Goal: Navigation & Orientation: Find specific page/section

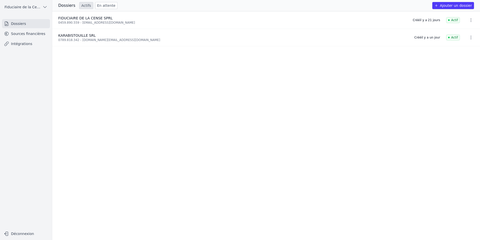
click at [100, 38] on div "KARABISTOUILLE SRL" at bounding box center [233, 35] width 350 height 5
click at [469, 36] on icon "button" at bounding box center [471, 37] width 5 height 5
drag, startPoint x: 449, startPoint y: 86, endPoint x: 366, endPoint y: 77, distance: 83.6
click at [443, 86] on div at bounding box center [240, 120] width 480 height 240
click at [469, 36] on icon "button" at bounding box center [471, 37] width 5 height 5
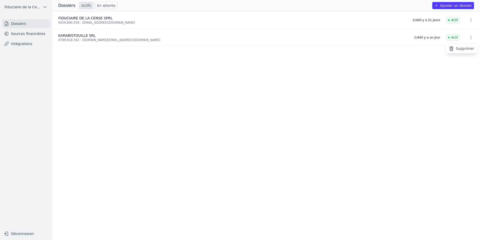
click at [430, 44] on div at bounding box center [240, 120] width 480 height 240
click at [25, 23] on link "Dossiers" at bounding box center [26, 23] width 48 height 9
click at [56, 32] on li "KARABISTOUILLE SRL 0789.818.342 - [DOMAIN_NAME][EMAIL_ADDRESS][DOMAIN_NAME] Cré…" at bounding box center [266, 37] width 428 height 17
click at [71, 37] on span "KARABISTOUILLE SRL" at bounding box center [76, 35] width 37 height 4
click at [25, 36] on link "Sources financières" at bounding box center [26, 33] width 48 height 9
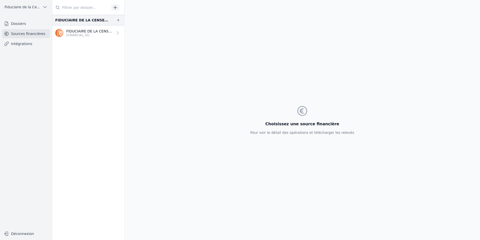
click at [29, 45] on link "Intégrations" at bounding box center [26, 43] width 48 height 9
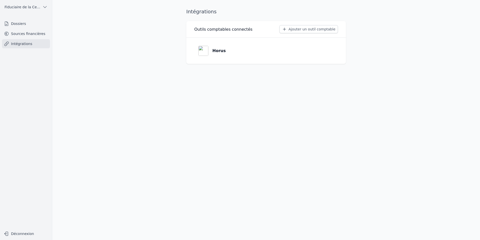
click at [15, 25] on link "Dossiers" at bounding box center [26, 23] width 48 height 9
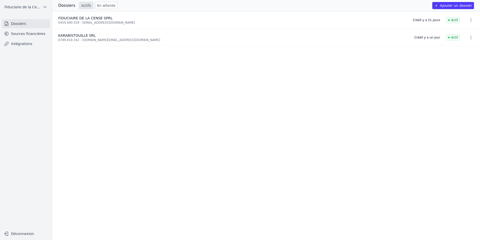
click at [85, 37] on span "KARABISTOUILLE SRL" at bounding box center [76, 35] width 37 height 4
click at [65, 7] on h3 "Dossiers" at bounding box center [66, 6] width 17 height 6
click at [89, 18] on span "FIDUCIAIRE DE LA CENSE SPRL" at bounding box center [85, 18] width 54 height 4
click at [471, 38] on icon "button" at bounding box center [471, 38] width 1 height 4
click at [450, 36] on div at bounding box center [240, 120] width 480 height 240
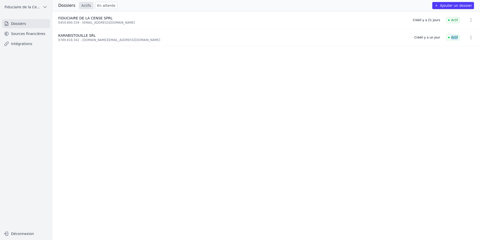
click at [450, 36] on span "Actif" at bounding box center [453, 37] width 14 height 6
click at [43, 4] on button "Fiduciaire de la Cense & Associés" at bounding box center [26, 7] width 48 height 8
click at [43, 4] on div at bounding box center [240, 120] width 480 height 240
click at [101, 3] on link "En attente" at bounding box center [106, 5] width 22 height 7
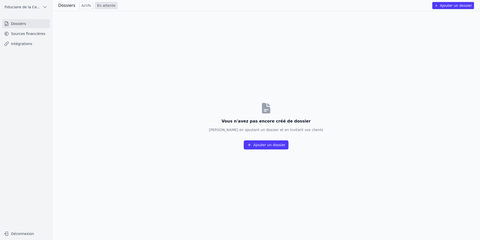
click at [84, 5] on link "Actifs" at bounding box center [86, 5] width 14 height 7
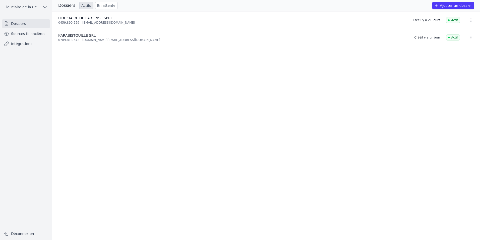
click at [98, 22] on div "0459.890.559 - [EMAIL_ADDRESS][DOMAIN_NAME]" at bounding box center [232, 23] width 349 height 4
click at [33, 41] on link "Intégrations" at bounding box center [26, 43] width 48 height 9
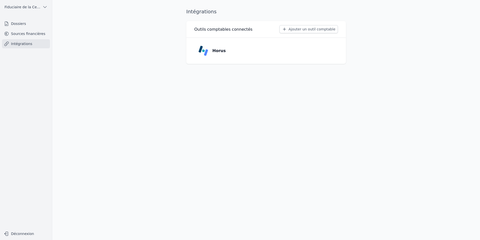
click at [43, 7] on icon "button" at bounding box center [44, 7] width 5 height 5
click at [37, 15] on link "Fiduciaire de la Cense & Associés" at bounding box center [25, 18] width 48 height 10
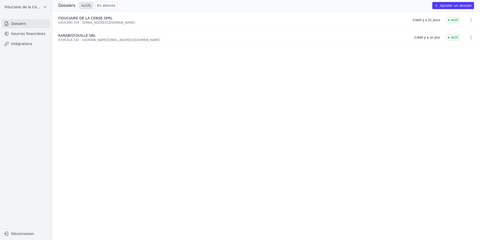
click at [75, 21] on div "0459.890.559 - [EMAIL_ADDRESS][DOMAIN_NAME]" at bounding box center [232, 23] width 349 height 4
click at [470, 21] on icon "button" at bounding box center [471, 20] width 5 height 5
click at [470, 21] on div at bounding box center [240, 120] width 480 height 240
click at [44, 6] on icon "button" at bounding box center [44, 7] width 5 height 5
click at [34, 20] on span "Fiduciaire de la Cense & Associés" at bounding box center [28, 18] width 35 height 5
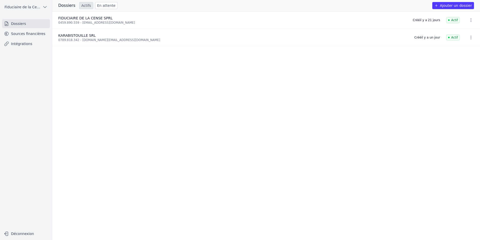
click at [105, 8] on link "En attente" at bounding box center [106, 5] width 22 height 7
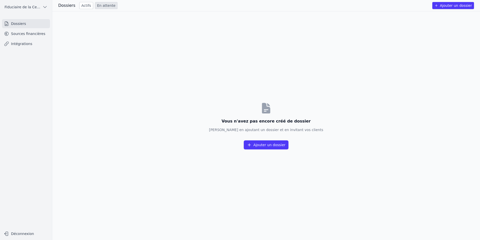
click at [67, 6] on h3 "Dossiers" at bounding box center [66, 6] width 17 height 6
click at [33, 43] on link "Intégrations" at bounding box center [26, 43] width 48 height 9
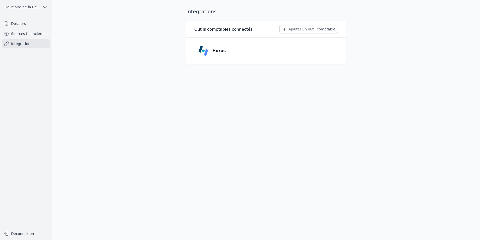
click at [219, 50] on p "Horus" at bounding box center [219, 51] width 13 height 6
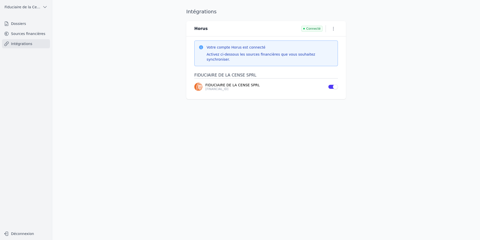
click at [334, 27] on icon "button" at bounding box center [333, 29] width 1 height 4
drag, startPoint x: 418, startPoint y: 145, endPoint x: 335, endPoint y: 117, distance: 87.8
click at [412, 145] on div at bounding box center [240, 120] width 480 height 240
click at [252, 87] on p "[FINANCIAL_ID]" at bounding box center [266, 89] width 120 height 4
click at [309, 124] on div "Intégrations Horus Connecté Votre compte Horus est connecté Activez ci-dessous …" at bounding box center [266, 120] width 176 height 224
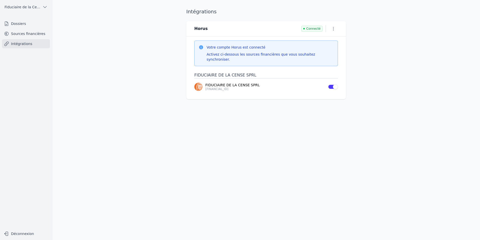
click at [223, 82] on p "FIDUCIAIRE DE LA CENSE SPRL" at bounding box center [266, 84] width 120 height 5
click at [224, 82] on p "FIDUCIAIRE DE LA CENSE SPRL" at bounding box center [266, 84] width 120 height 5
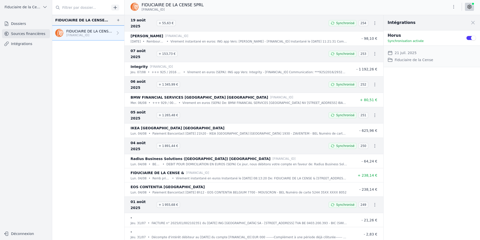
click at [33, 43] on link "Intégrations" at bounding box center [26, 43] width 48 height 9
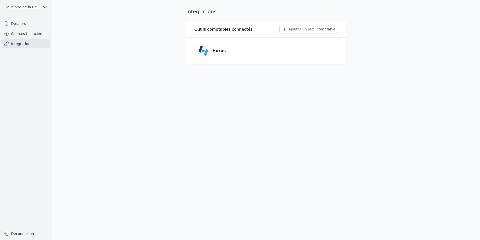
click at [30, 32] on link "Sources financières" at bounding box center [26, 33] width 48 height 9
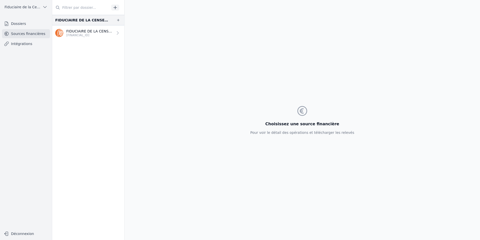
click at [32, 27] on link "Dossiers" at bounding box center [26, 23] width 48 height 9
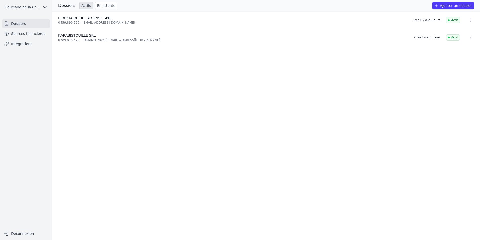
click at [78, 39] on div "0789.818.342 - [DOMAIN_NAME][EMAIL_ADDRESS][DOMAIN_NAME]" at bounding box center [233, 40] width 350 height 4
click at [38, 34] on link "Sources financières" at bounding box center [26, 33] width 48 height 9
